Goal: Information Seeking & Learning: Check status

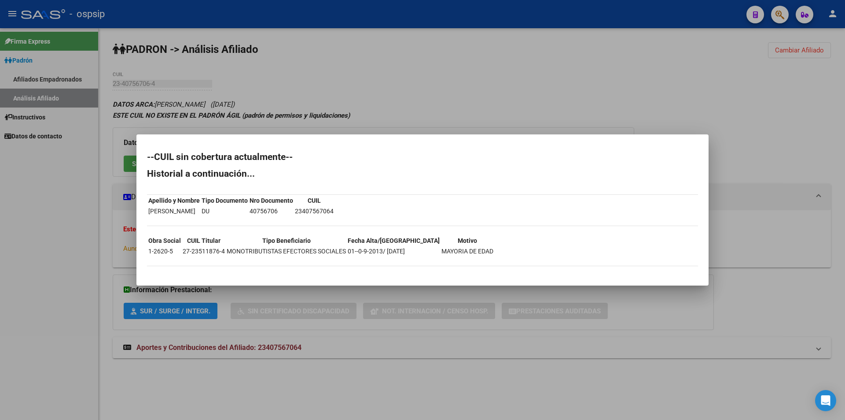
click at [540, 53] on div at bounding box center [422, 210] width 845 height 420
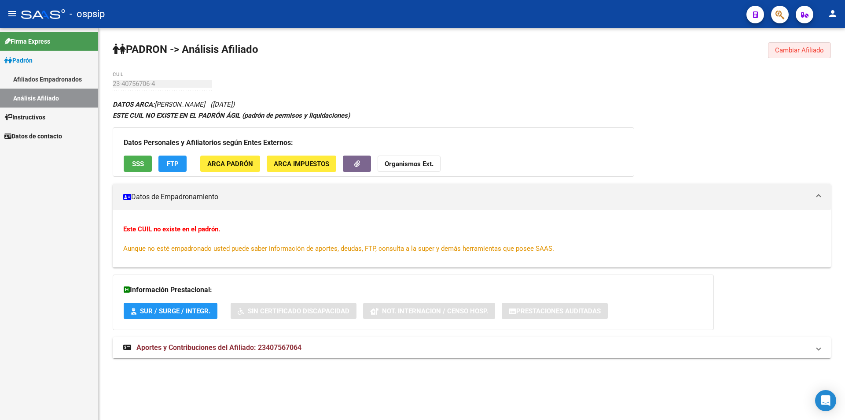
click at [789, 50] on span "Cambiar Afiliado" at bounding box center [799, 50] width 49 height 8
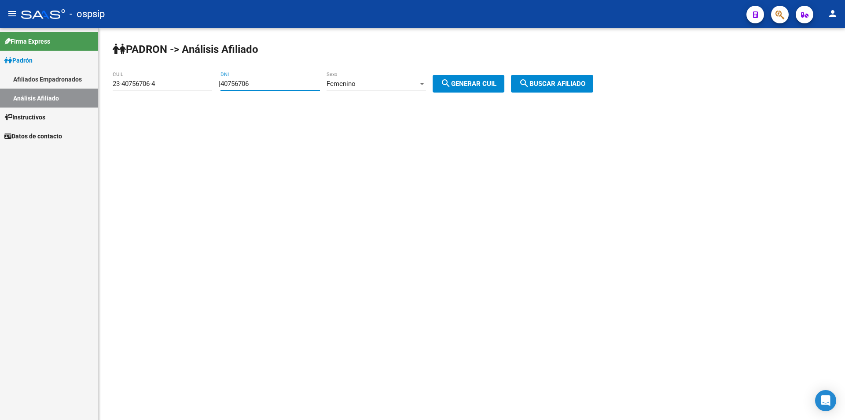
click at [268, 81] on input "40756706" at bounding box center [271, 84] width 100 height 8
paste input "6342910"
type input "46342910"
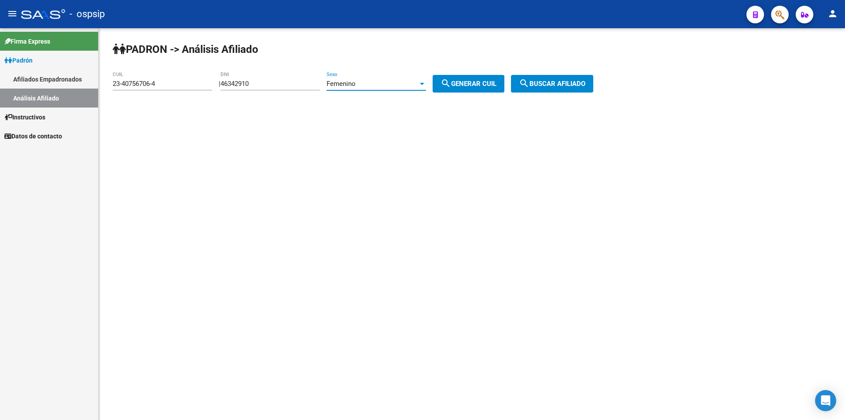
click at [416, 81] on div "Femenino" at bounding box center [373, 84] width 92 height 8
click at [405, 61] on span "Masculino" at bounding box center [386, 64] width 100 height 20
click at [465, 81] on span "search Generar CUIL" at bounding box center [469, 84] width 56 height 8
type input "20-46342910-4"
click at [555, 83] on span "search Buscar afiliado" at bounding box center [552, 84] width 66 height 8
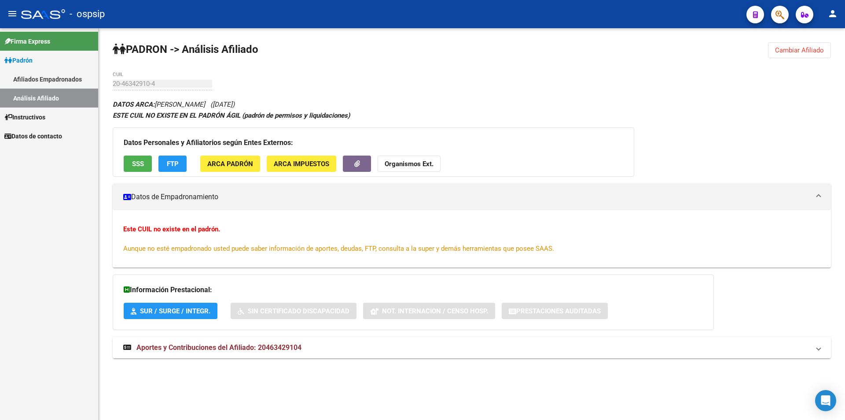
click at [137, 152] on div "Datos Personales y Afiliatorios según Entes Externos: SSS FTP ARCA Padrón ARCA …" at bounding box center [374, 151] width 522 height 49
click at [146, 159] on button "SSS" at bounding box center [138, 163] width 28 height 16
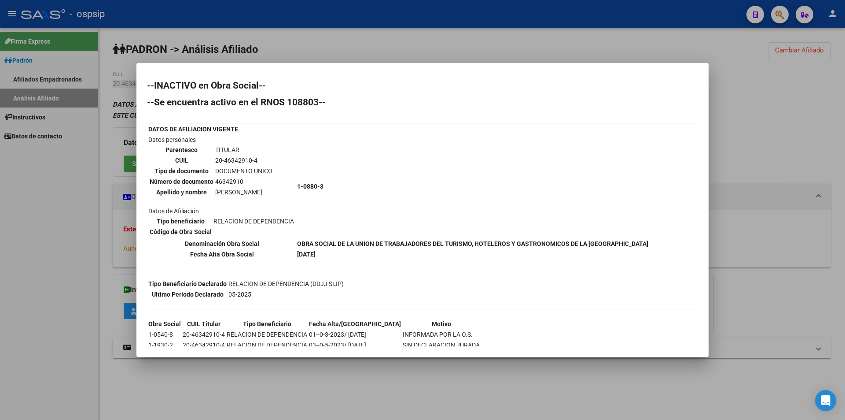
drag, startPoint x: 709, startPoint y: 59, endPoint x: 768, endPoint y: 58, distance: 58.6
click at [712, 59] on div at bounding box center [422, 210] width 845 height 420
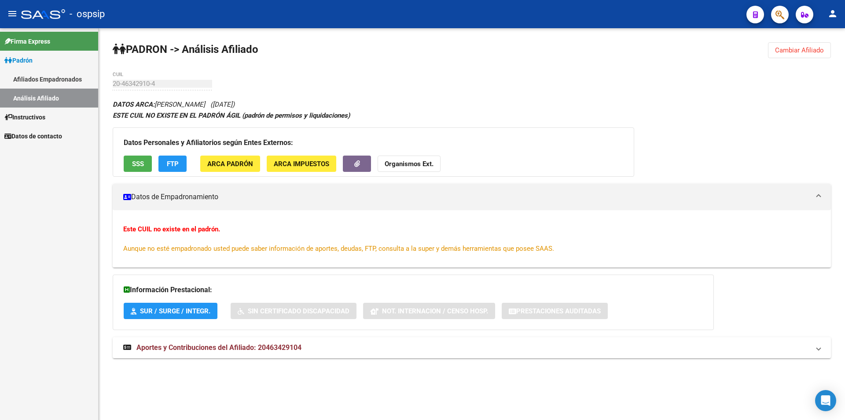
click at [784, 52] on span "Cambiar Afiliado" at bounding box center [799, 50] width 49 height 8
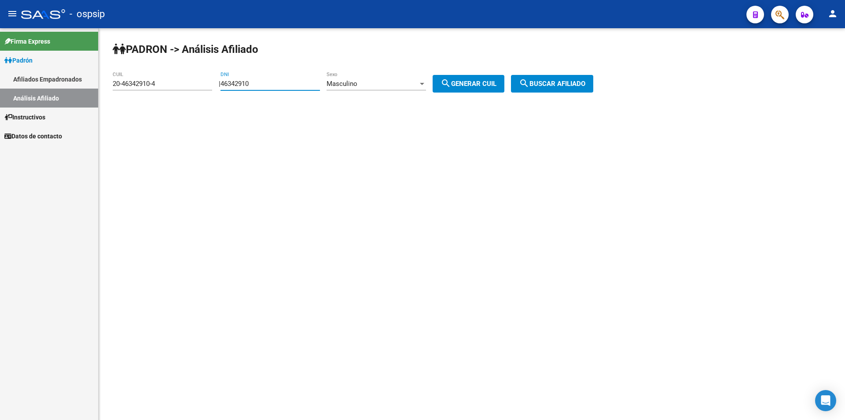
click at [283, 85] on input "46342910" at bounding box center [271, 84] width 100 height 8
click at [284, 83] on input "46342910" at bounding box center [271, 84] width 100 height 8
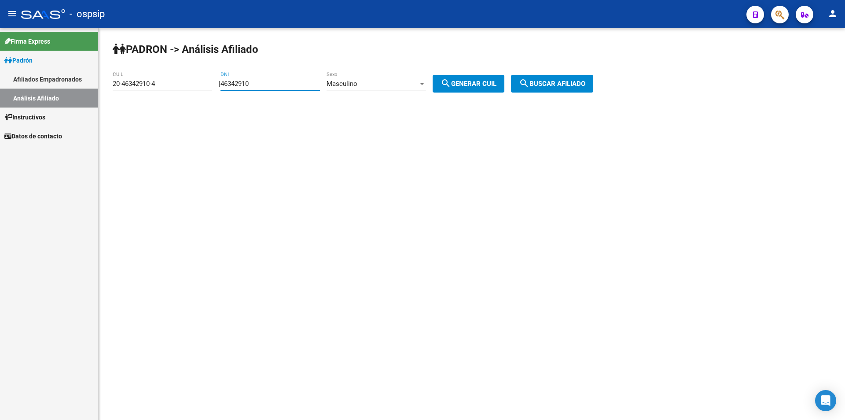
click at [284, 83] on input "46342910" at bounding box center [271, 84] width 100 height 8
paste input "23879956"
type input "23879956"
click at [475, 83] on span "search Generar CUIL" at bounding box center [469, 84] width 56 height 8
type input "20-23879956-3"
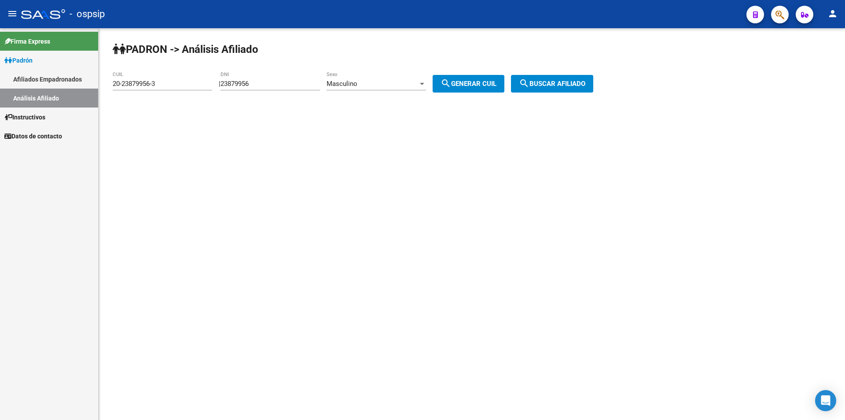
click at [563, 79] on button "search Buscar afiliado" at bounding box center [552, 84] width 82 height 18
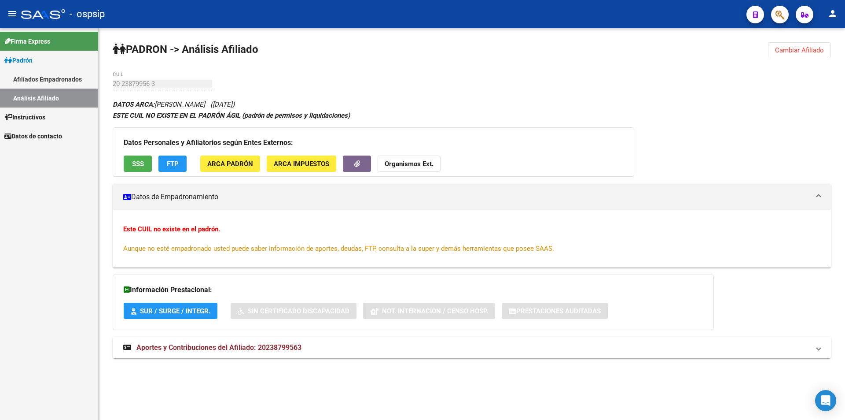
click at [136, 162] on span "SSS" at bounding box center [138, 164] width 12 height 8
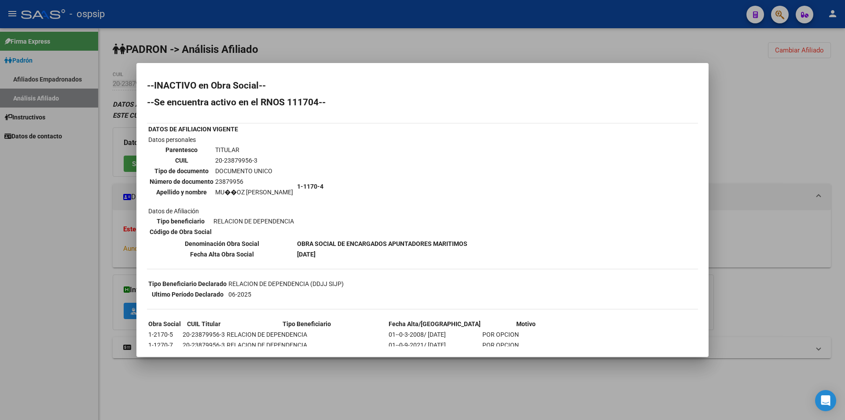
click at [235, 154] on td "TITULAR" at bounding box center [254, 150] width 79 height 10
click at [241, 160] on td "20-23879956-3" at bounding box center [254, 160] width 79 height 10
copy td "23879956"
click at [802, 114] on div at bounding box center [422, 210] width 845 height 420
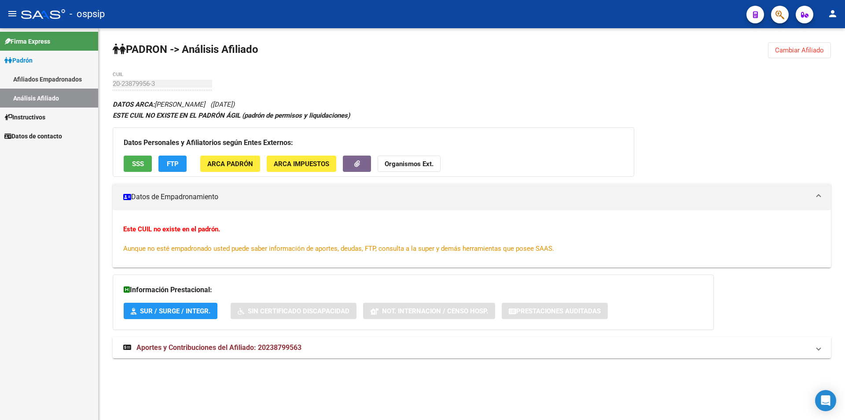
click at [796, 50] on span "Cambiar Afiliado" at bounding box center [799, 50] width 49 height 8
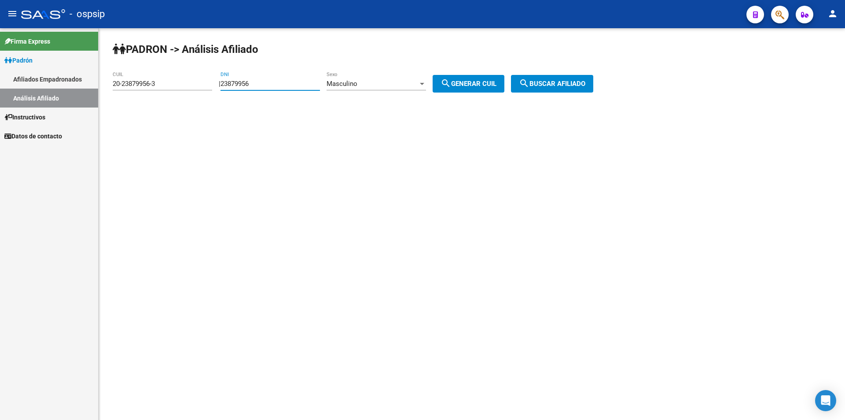
click at [280, 82] on input "23879956" at bounding box center [271, 84] width 100 height 8
paste input "1169527585"
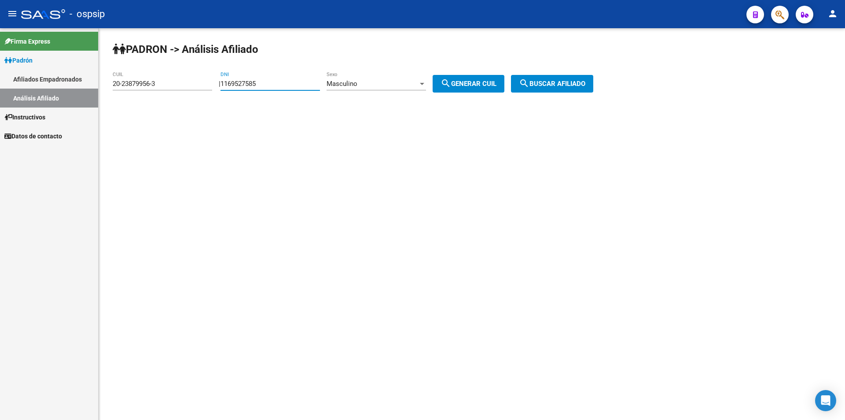
click at [303, 85] on input "1169527585" at bounding box center [271, 84] width 100 height 8
paste input "24838414"
type input "24838414"
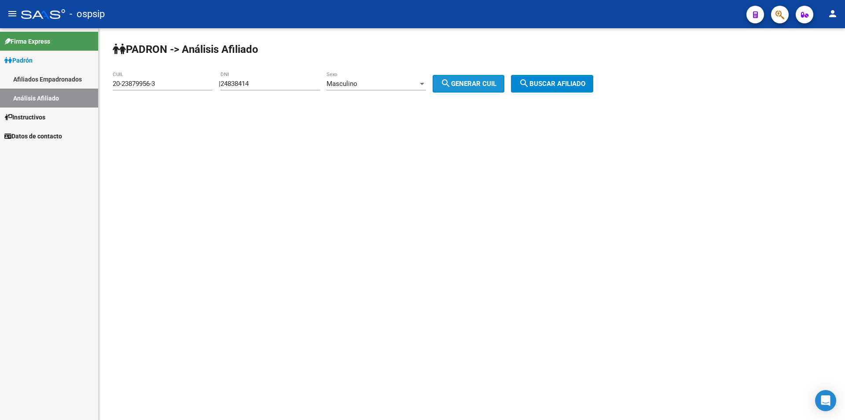
click at [477, 82] on span "search Generar CUIL" at bounding box center [469, 84] width 56 height 8
type input "20-24838414-0"
click at [553, 76] on button "search Buscar afiliado" at bounding box center [552, 84] width 82 height 18
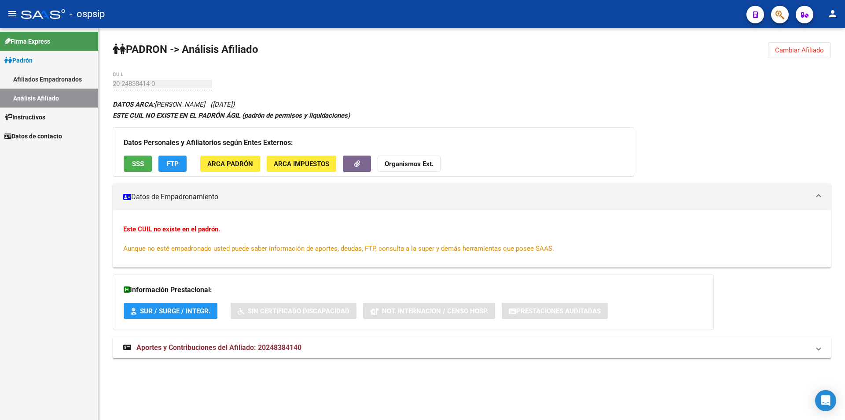
click at [138, 165] on span "SSS" at bounding box center [138, 164] width 12 height 8
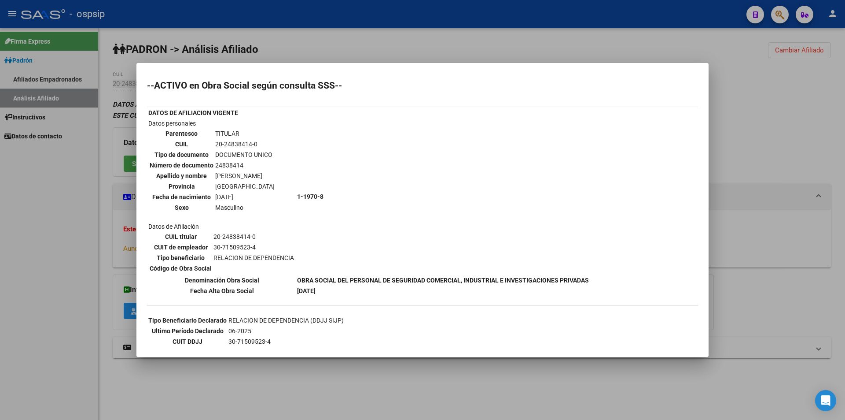
click at [593, 51] on div at bounding box center [422, 210] width 845 height 420
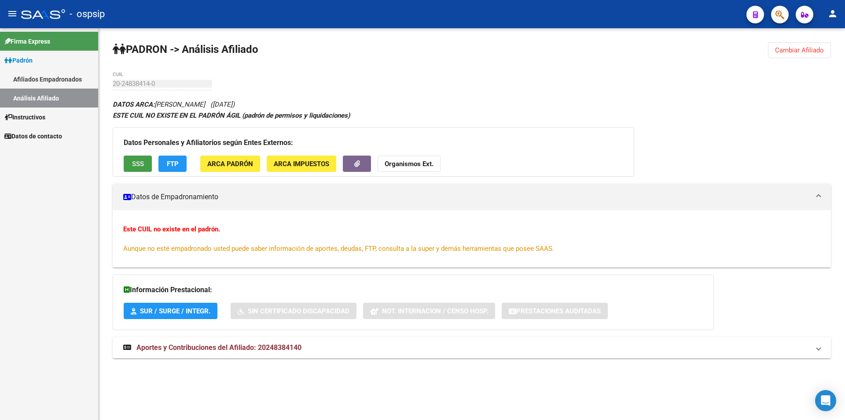
click at [133, 162] on span "SSS" at bounding box center [138, 164] width 12 height 8
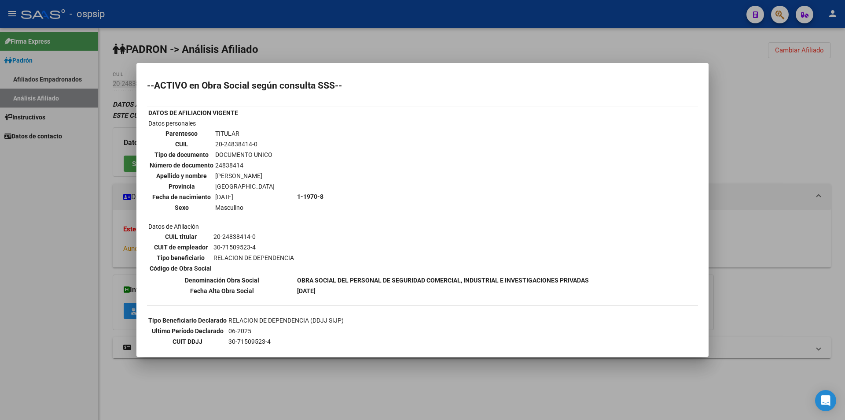
click at [718, 157] on div at bounding box center [422, 210] width 845 height 420
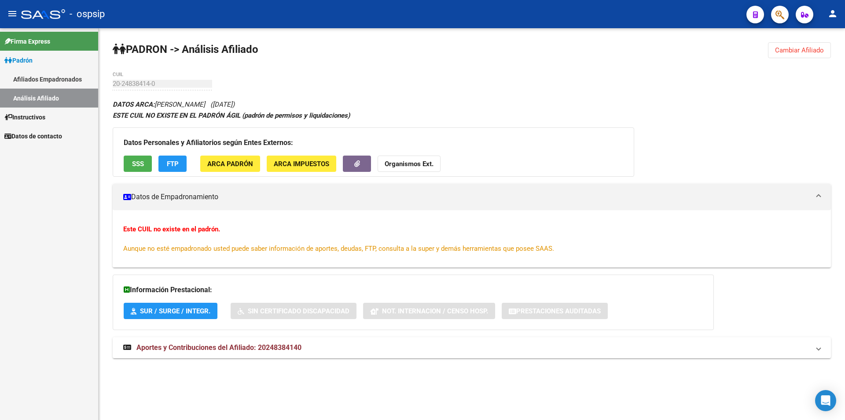
click at [793, 48] on span "Cambiar Afiliado" at bounding box center [799, 50] width 49 height 8
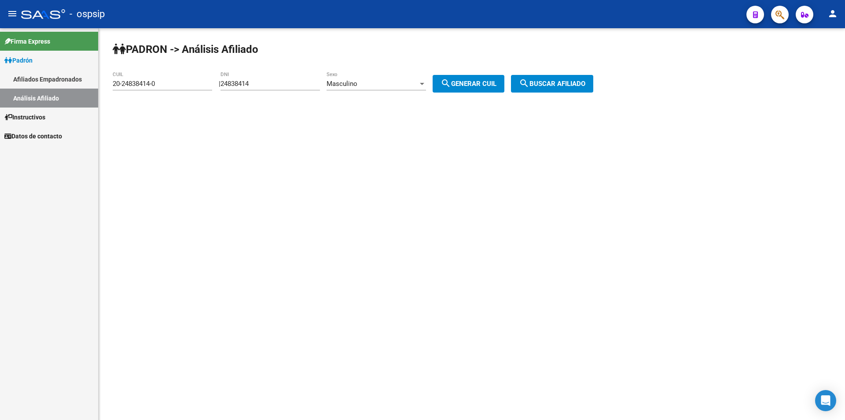
click at [315, 86] on input "24838414" at bounding box center [271, 84] width 100 height 8
type input "40824633"
drag, startPoint x: 502, startPoint y: 83, endPoint x: 540, endPoint y: 82, distance: 37.5
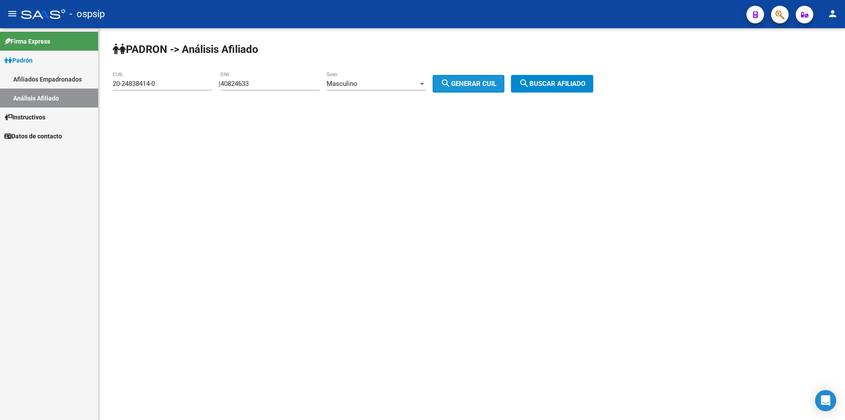
click at [505, 83] on button "search Generar CUIL" at bounding box center [469, 84] width 72 height 18
type input "20-40824633-5"
click at [542, 80] on span "search Buscar afiliado" at bounding box center [552, 84] width 66 height 8
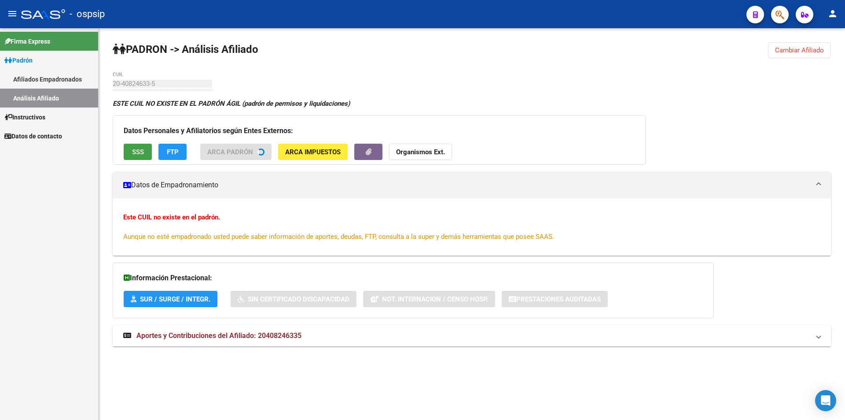
click at [135, 153] on span "SSS" at bounding box center [138, 152] width 12 height 8
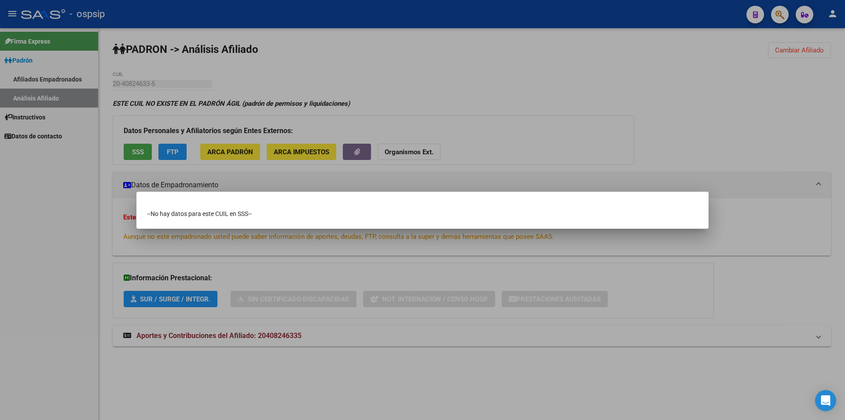
click at [135, 152] on div at bounding box center [422, 210] width 845 height 420
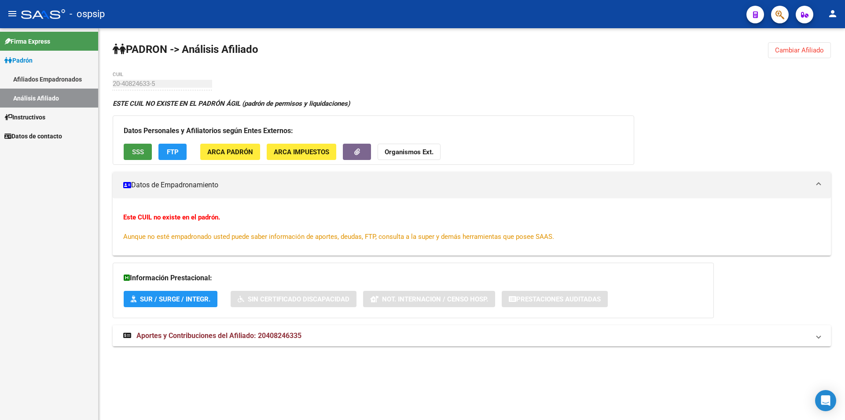
click at [135, 152] on span "SSS" at bounding box center [138, 152] width 12 height 8
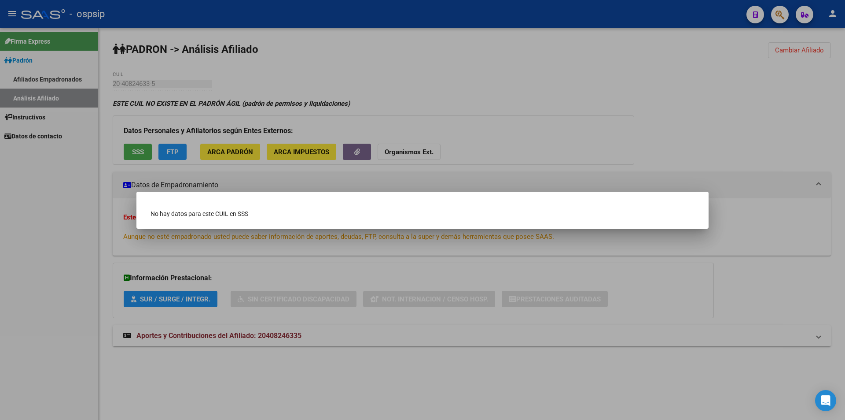
click at [150, 89] on div at bounding box center [422, 210] width 845 height 420
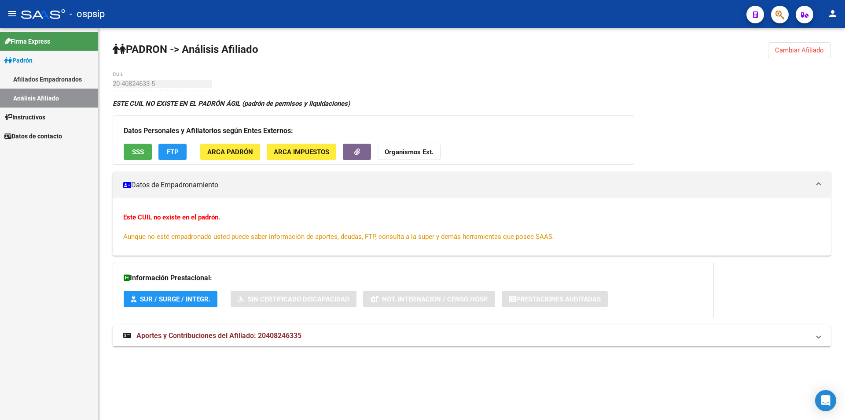
click at [138, 150] on span "SSS" at bounding box center [138, 152] width 12 height 8
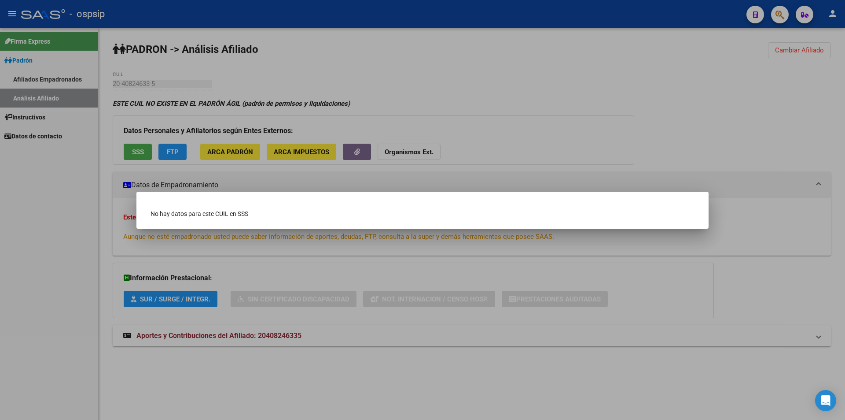
click at [131, 143] on div at bounding box center [422, 210] width 845 height 420
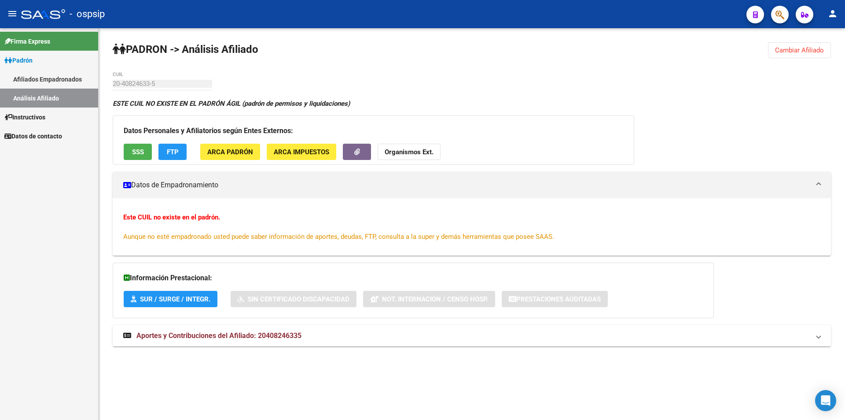
click at [135, 146] on button "SSS" at bounding box center [138, 152] width 28 height 16
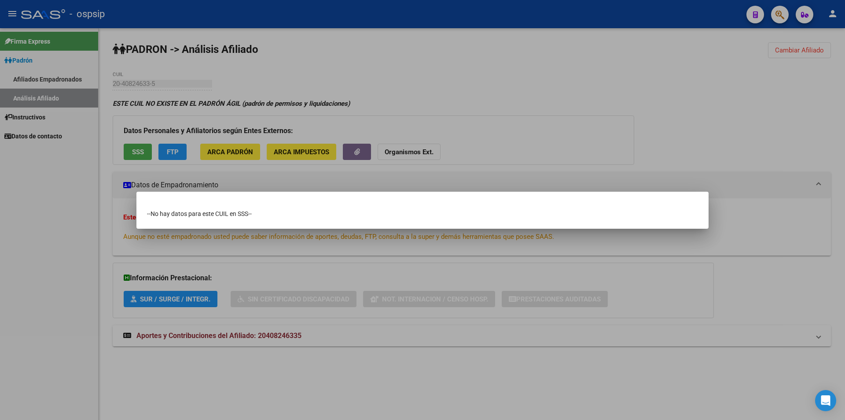
click at [155, 72] on div at bounding box center [422, 210] width 845 height 420
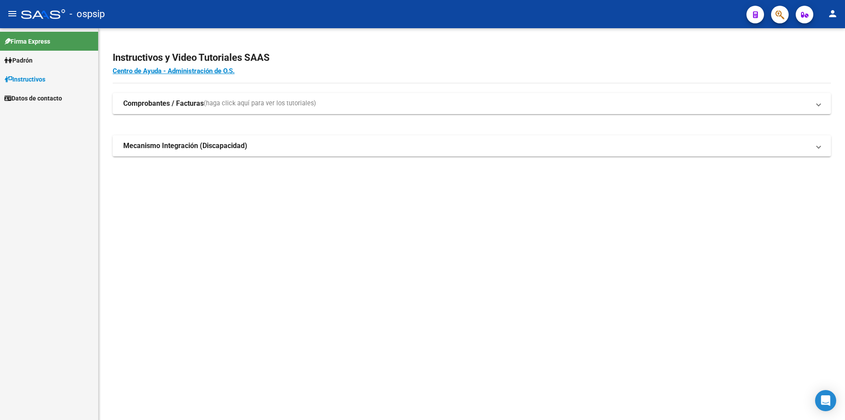
click at [33, 62] on span "Padrón" at bounding box center [18, 60] width 28 height 10
click at [56, 96] on link "Análisis Afiliado" at bounding box center [49, 98] width 98 height 19
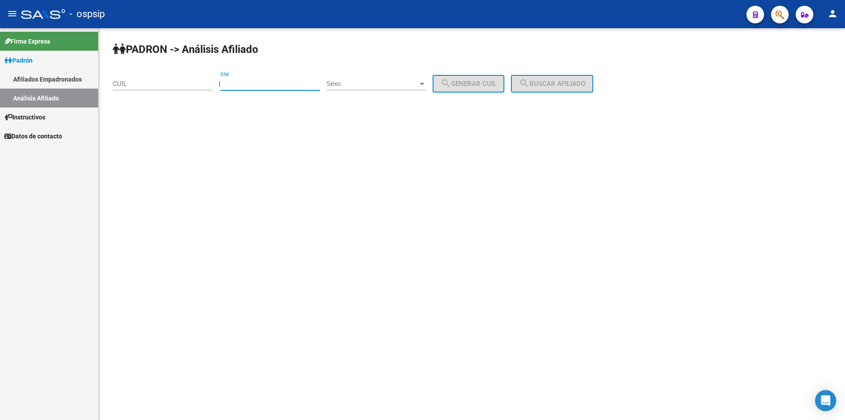
click at [280, 82] on input "DNI" at bounding box center [271, 84] width 100 height 8
paste input "40824633"
type input "40824633"
click at [414, 80] on span "Sexo" at bounding box center [373, 84] width 92 height 8
click at [404, 85] on span "Masculino" at bounding box center [386, 84] width 100 height 20
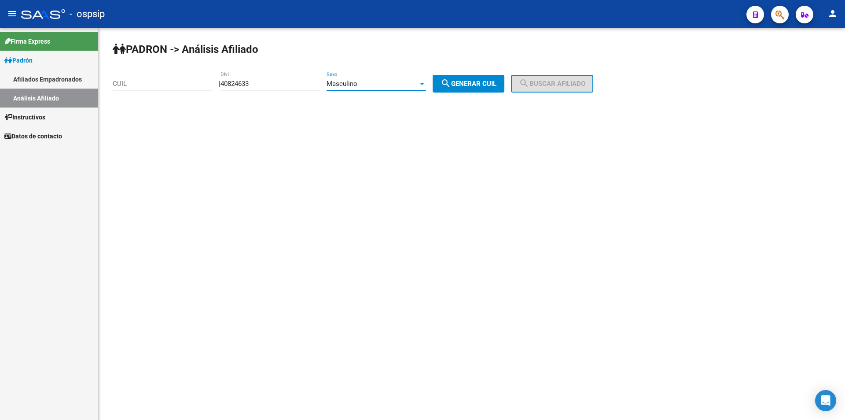
drag, startPoint x: 450, startPoint y: 82, endPoint x: 494, endPoint y: 82, distance: 44.9
click at [459, 82] on button "search Generar CUIL" at bounding box center [469, 84] width 72 height 18
type input "20-40824633-5"
click at [553, 80] on span "search Buscar afiliado" at bounding box center [552, 84] width 66 height 8
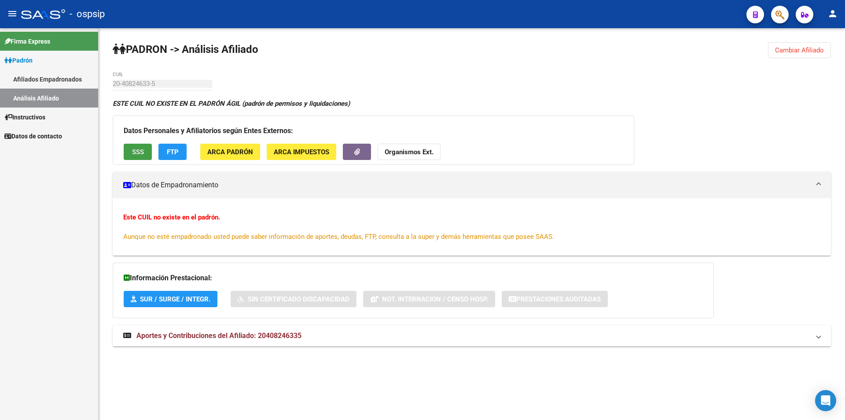
click at [131, 152] on button "SSS" at bounding box center [138, 152] width 28 height 16
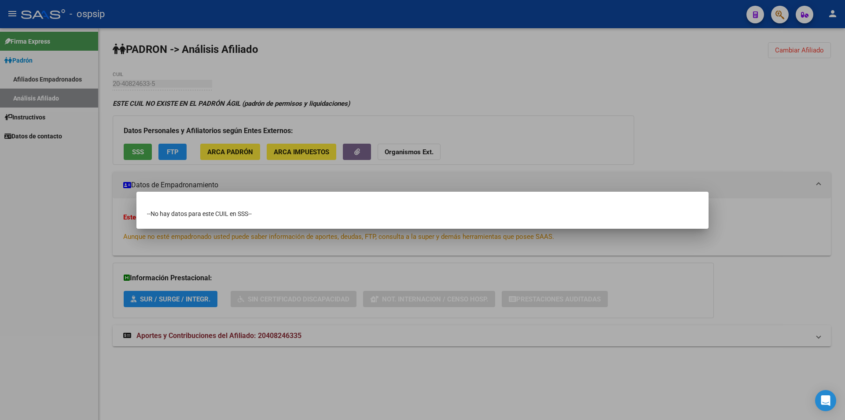
click at [139, 152] on div at bounding box center [422, 210] width 845 height 420
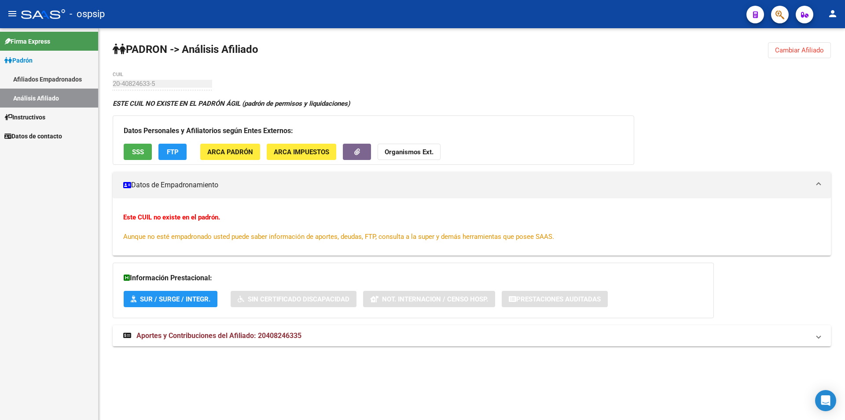
click at [139, 152] on span "SSS" at bounding box center [138, 152] width 12 height 8
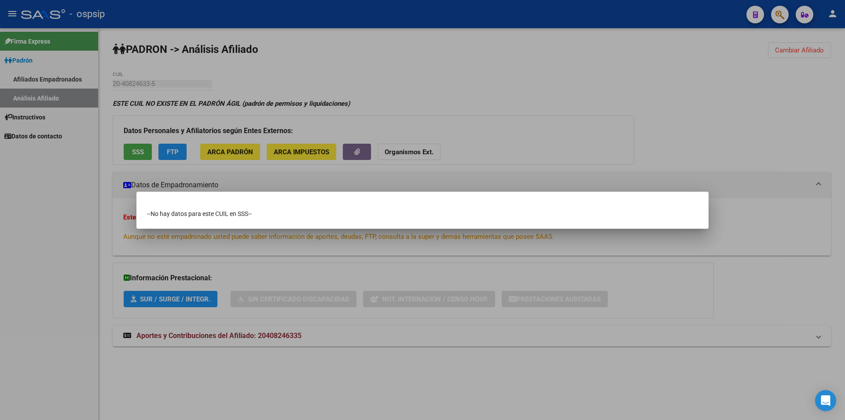
click at [139, 152] on div at bounding box center [422, 210] width 845 height 420
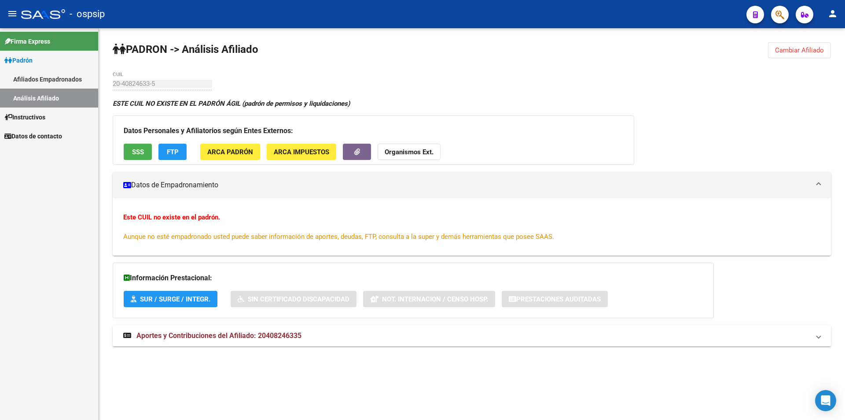
click at [139, 152] on span "SSS" at bounding box center [138, 152] width 12 height 8
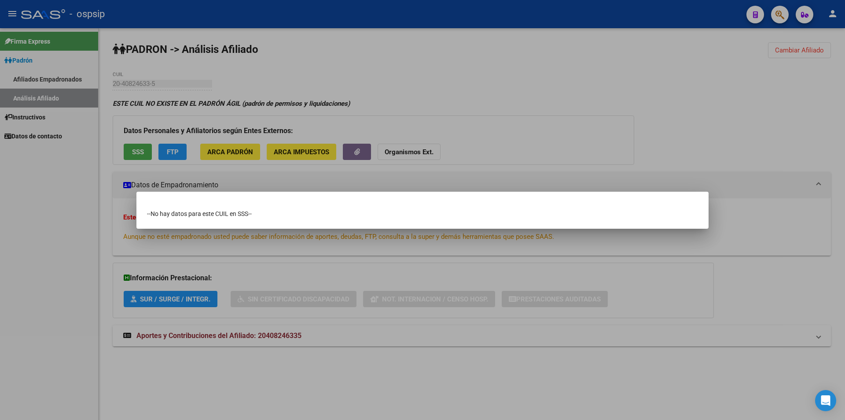
click at [698, 114] on div at bounding box center [422, 210] width 845 height 420
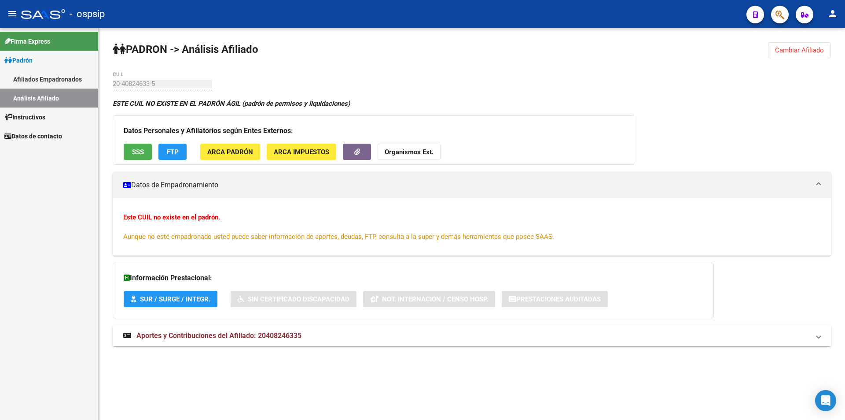
click at [774, 51] on button "Cambiar Afiliado" at bounding box center [799, 50] width 63 height 16
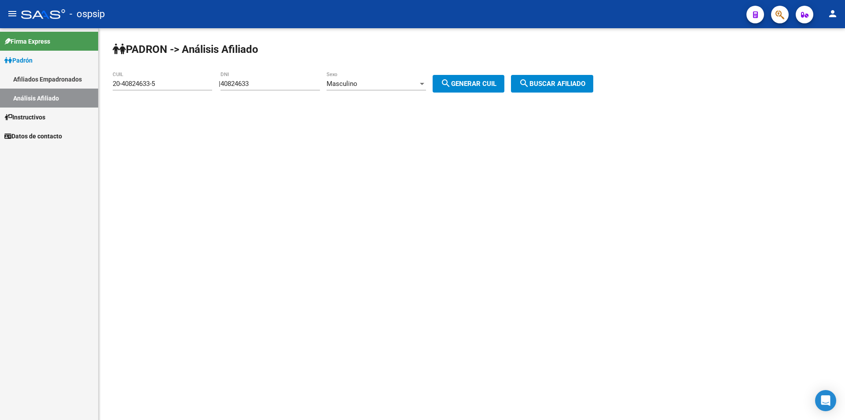
click at [306, 88] on div "40824633 DNI" at bounding box center [271, 80] width 100 height 19
click at [306, 85] on input "40824633" at bounding box center [271, 84] width 100 height 8
click at [306, 84] on input "40824633" at bounding box center [271, 84] width 100 height 8
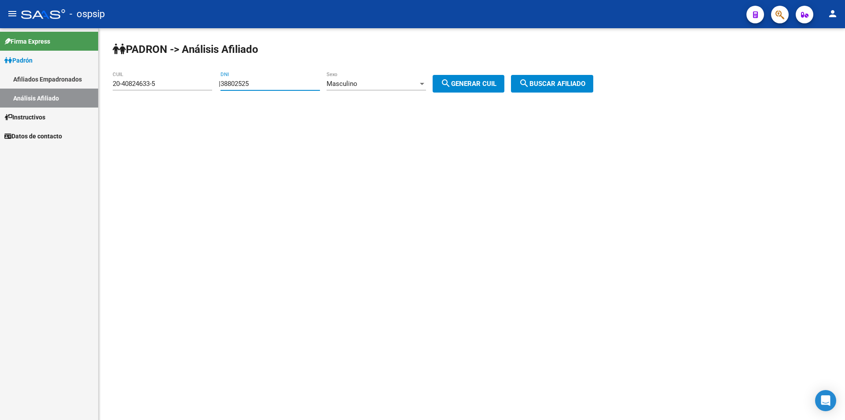
type input "38802525"
click at [465, 81] on span "search Generar CUIL" at bounding box center [469, 84] width 56 height 8
type input "20-38802525-6"
click at [547, 77] on button "search Buscar afiliado" at bounding box center [552, 84] width 82 height 18
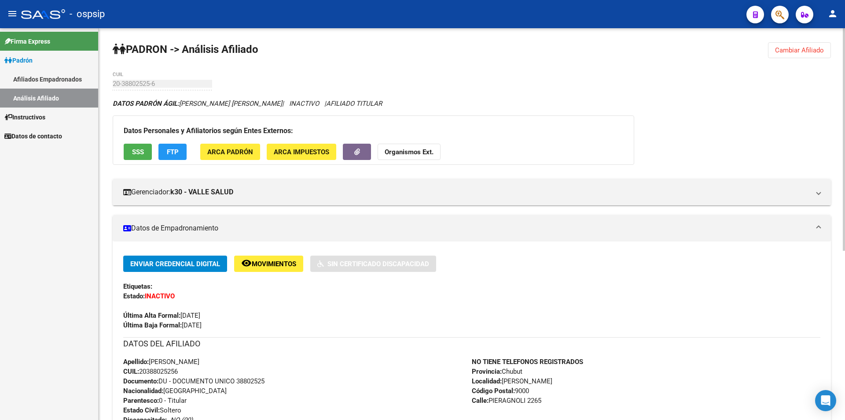
click at [139, 149] on span "SSS" at bounding box center [138, 152] width 12 height 8
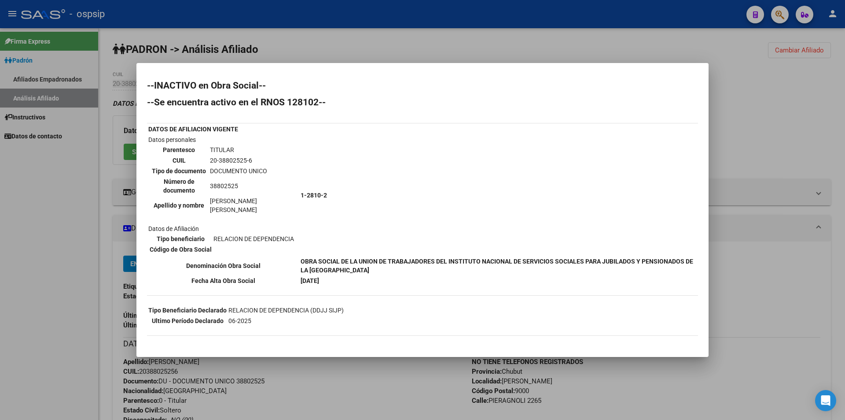
click at [428, 32] on div at bounding box center [422, 210] width 845 height 420
